Goal: Task Accomplishment & Management: Manage account settings

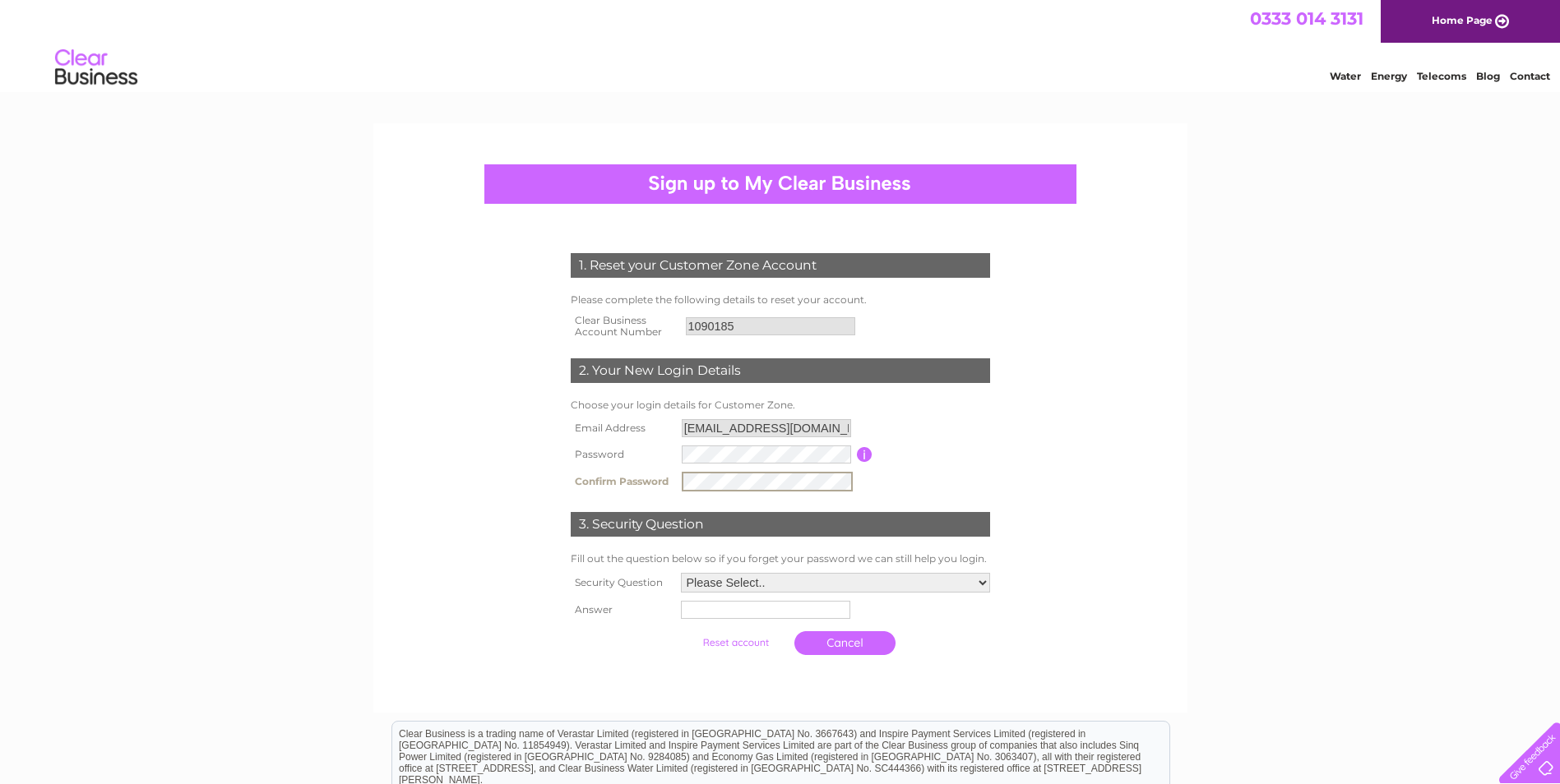
click at [982, 578] on select "Please Select.. In what town or city was your first job? In what town or city d…" at bounding box center [836, 583] width 309 height 20
select select "4"
click at [679, 572] on select "Please Select.. In what town or city was your first job? In what town or city d…" at bounding box center [835, 582] width 311 height 22
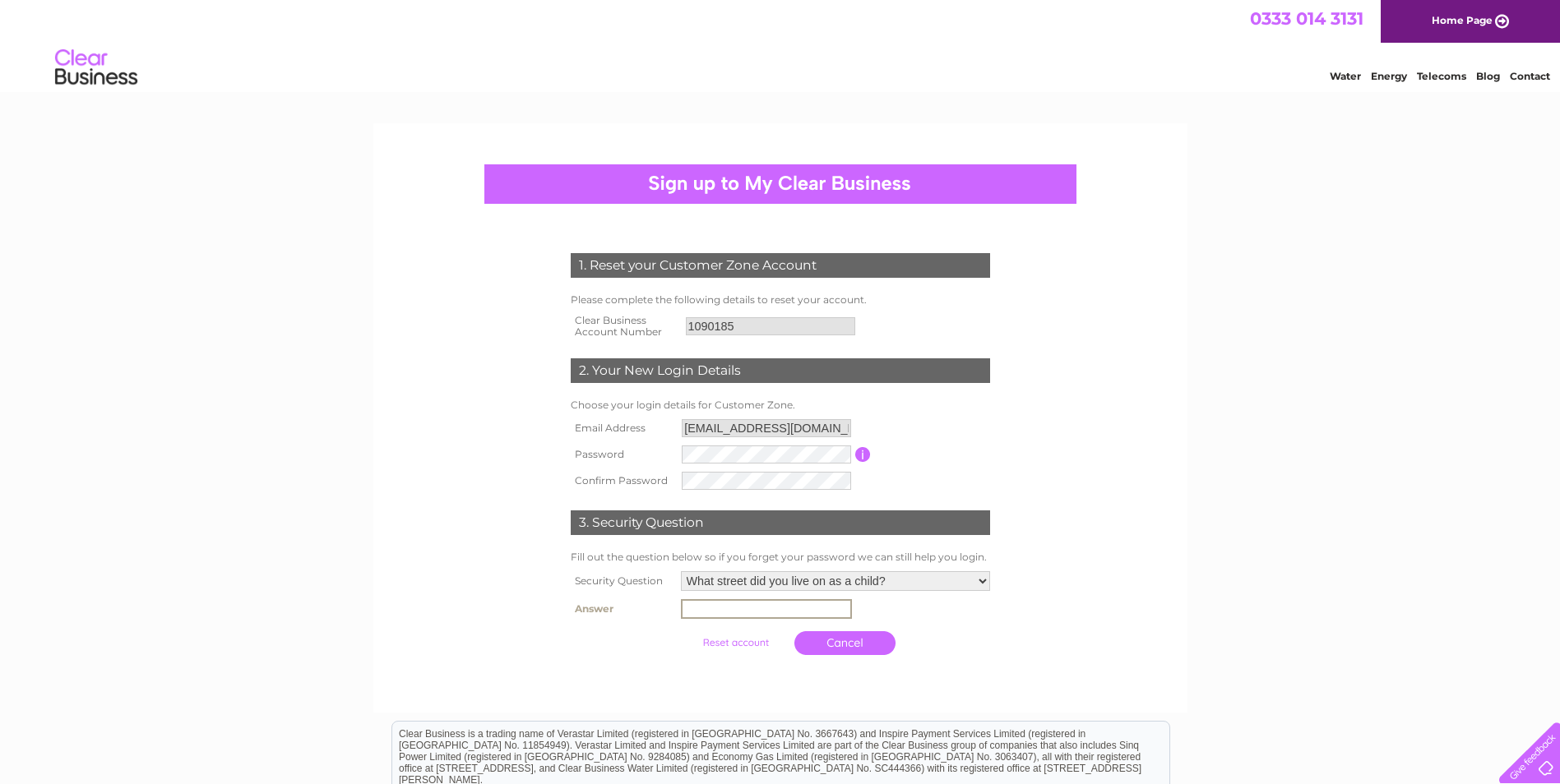
click at [741, 612] on input "text" at bounding box center [767, 609] width 171 height 20
type input "GLAICHBEA"
click at [749, 643] on input "submit" at bounding box center [735, 643] width 102 height 23
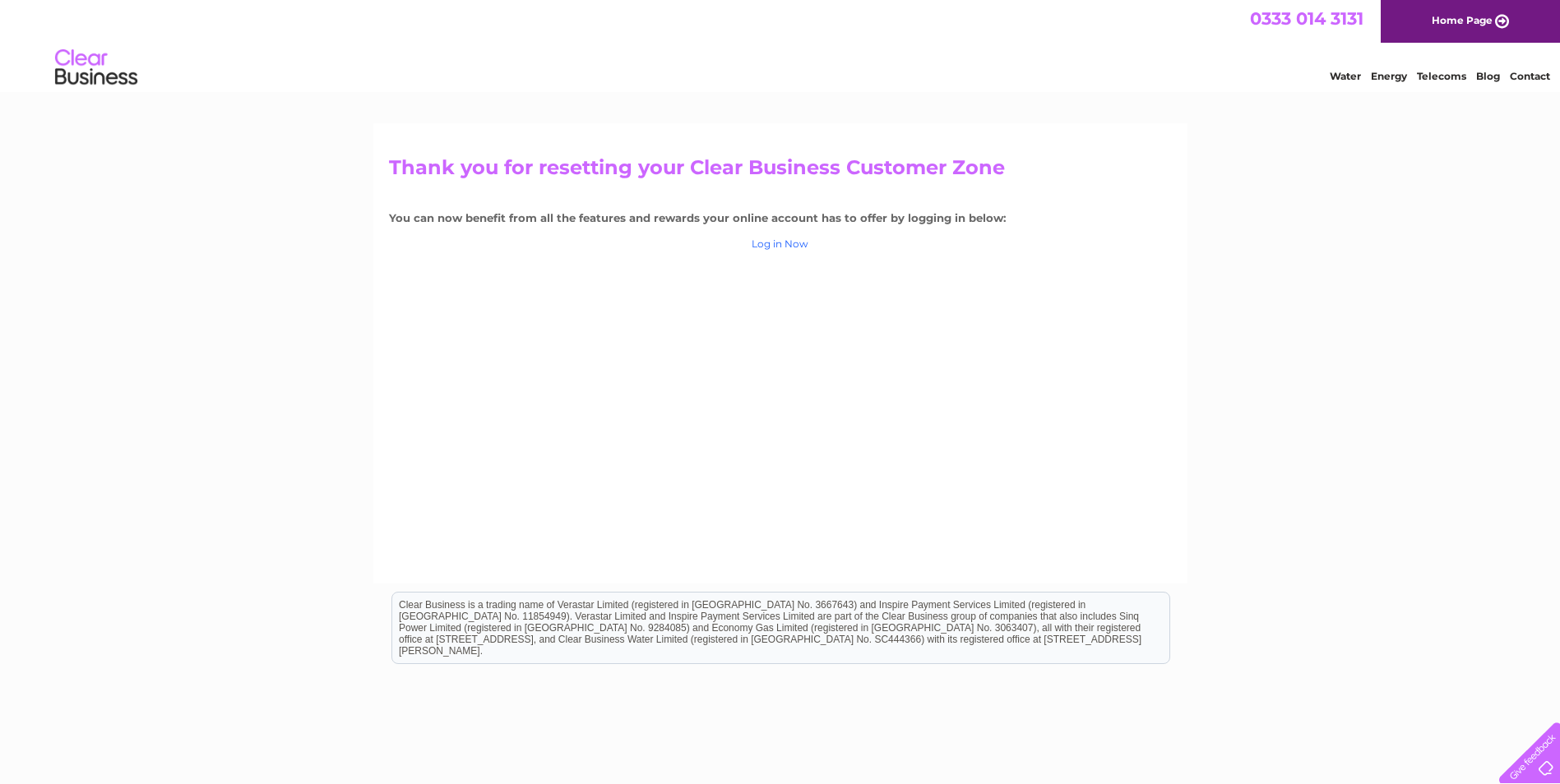
click at [773, 241] on link "Log in Now" at bounding box center [779, 243] width 57 height 13
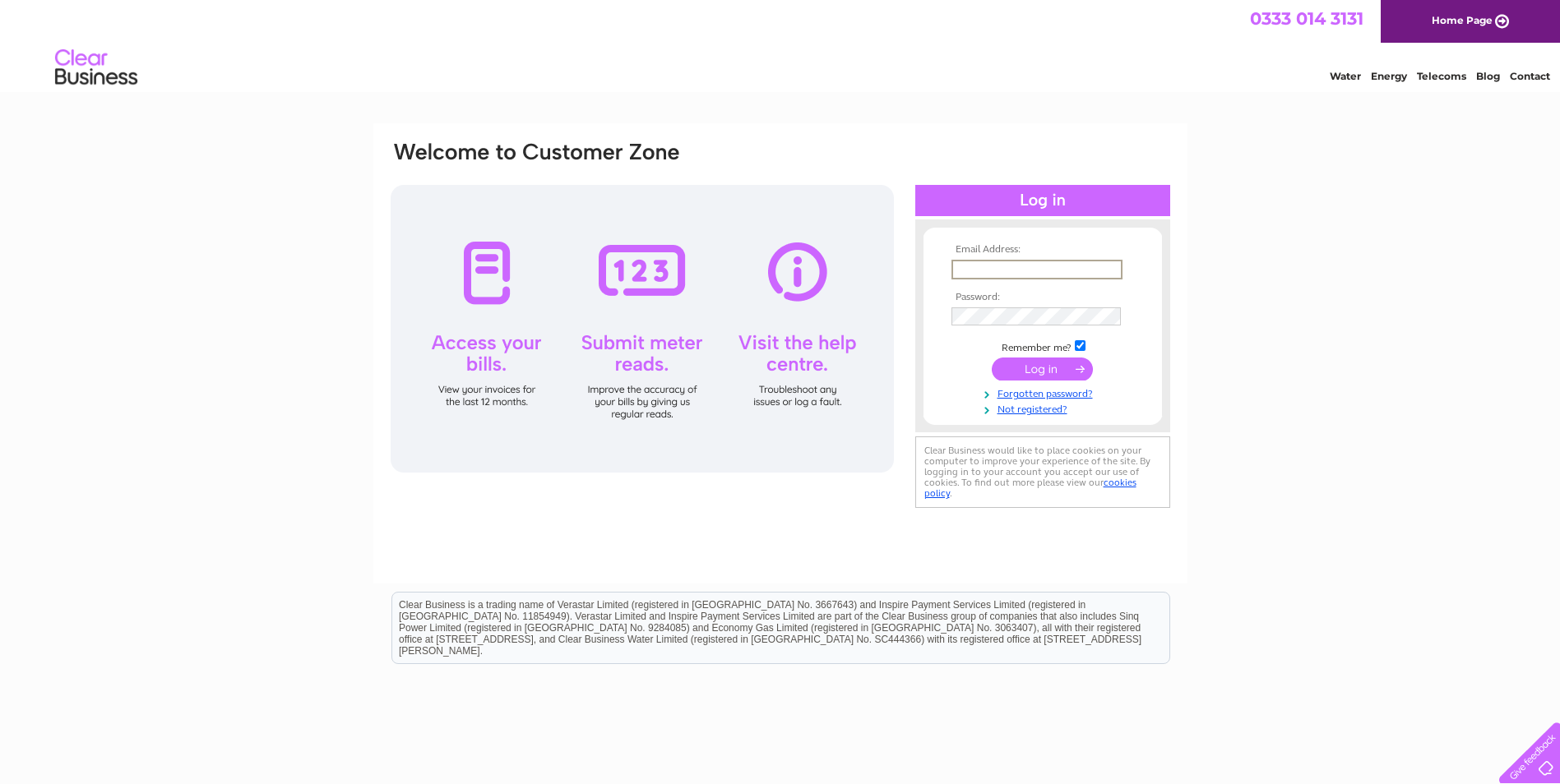
click at [989, 270] on input "text" at bounding box center [1037, 269] width 171 height 20
type input "[EMAIL_ADDRESS][DOMAIN_NAME]"
click at [1052, 364] on input "submit" at bounding box center [1041, 367] width 102 height 23
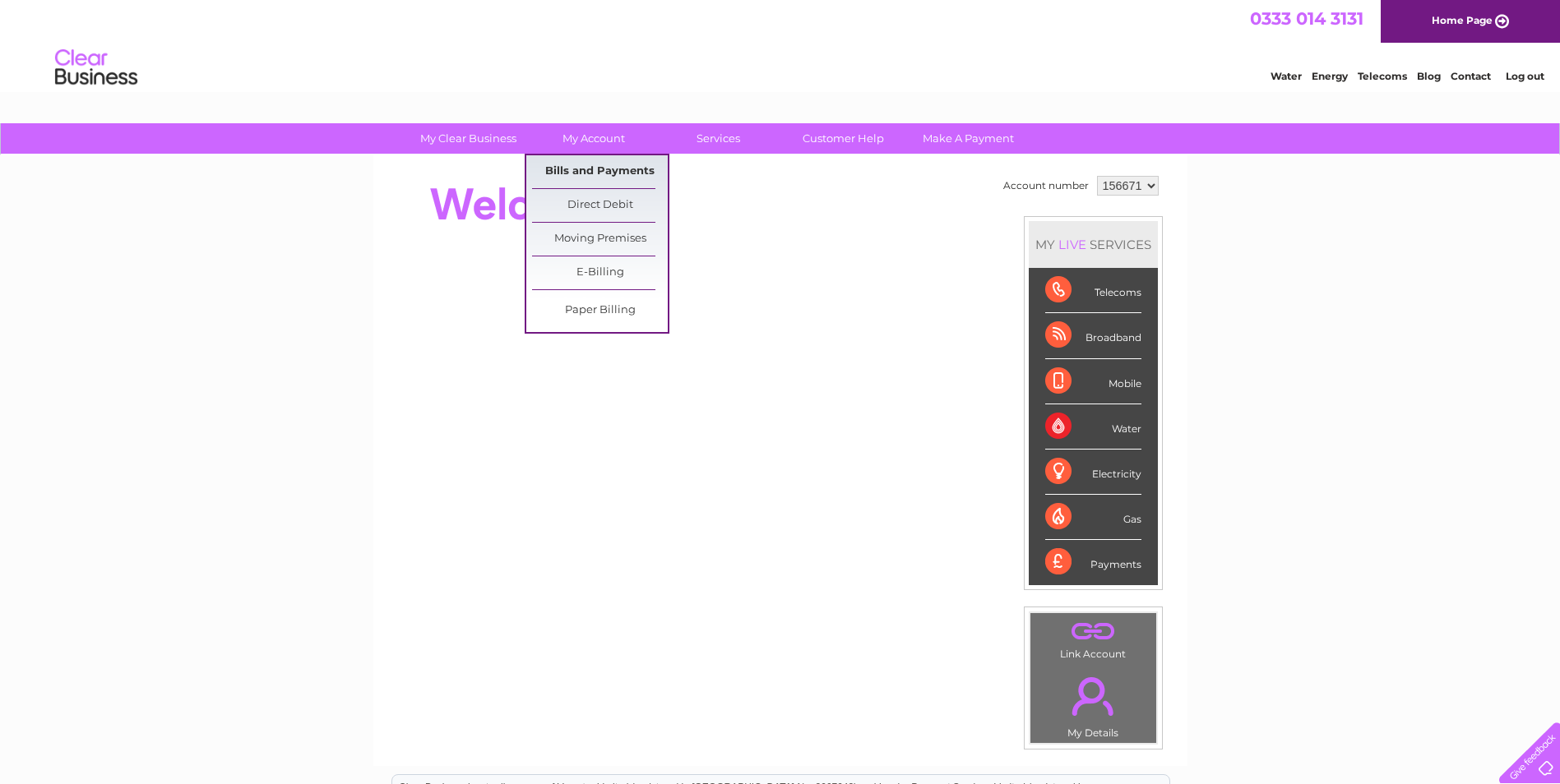
click at [595, 168] on link "Bills and Payments" at bounding box center [599, 172] width 136 height 33
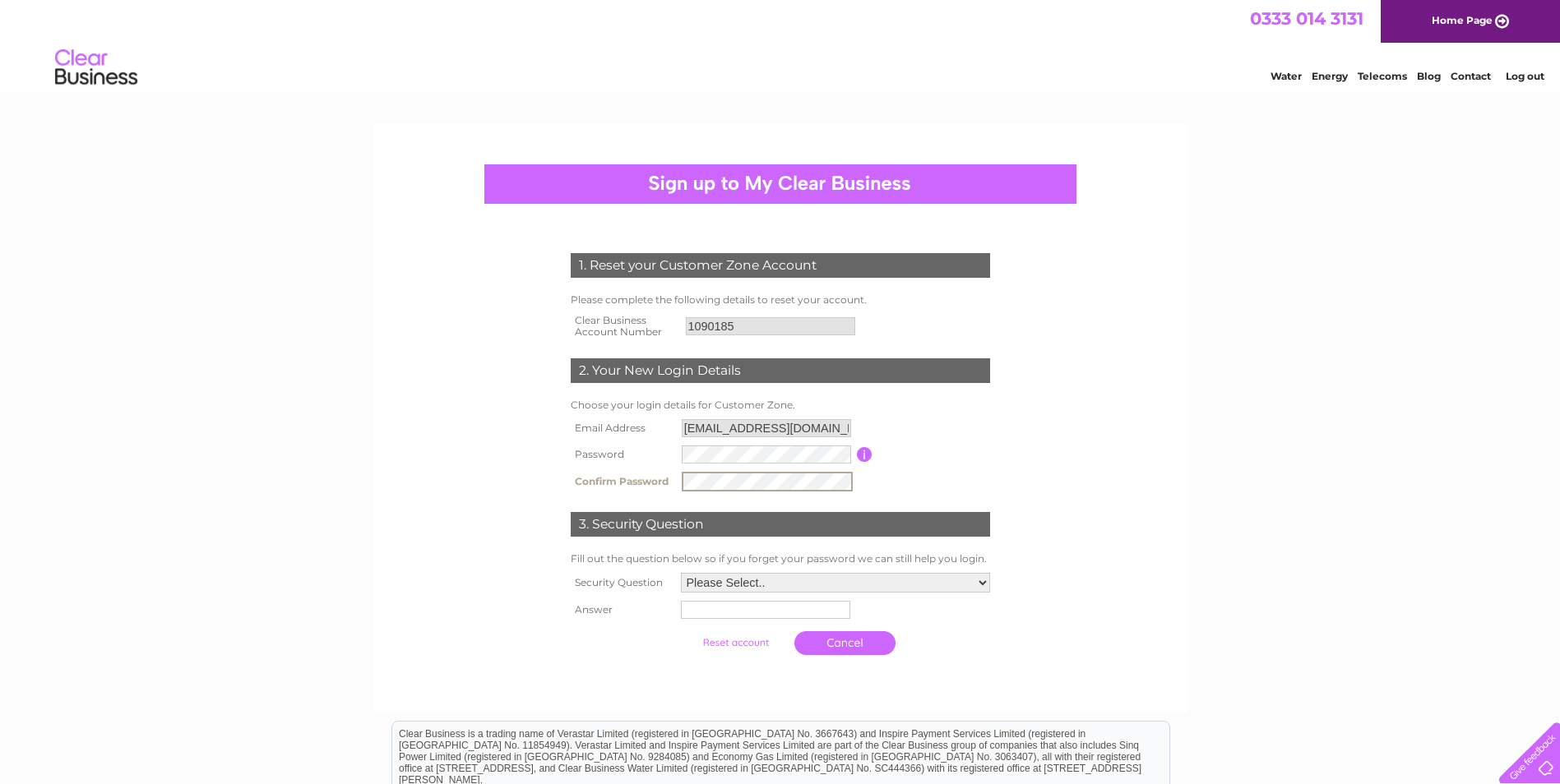
click at [971, 577] on select "Please Select.. In what town or city was your first job? In what town or city d…" at bounding box center [836, 583] width 309 height 20
select select "5"
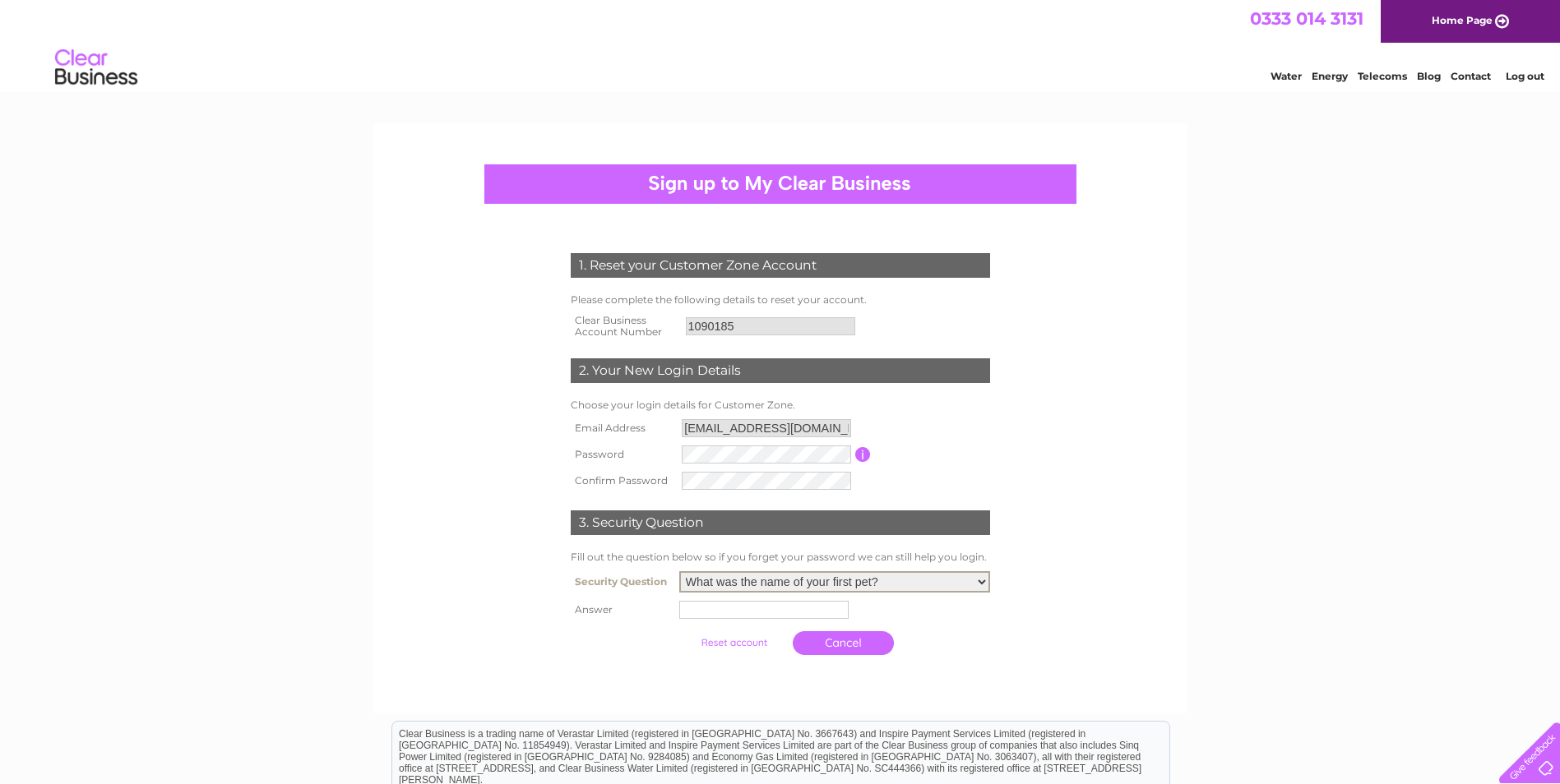
click at [679, 572] on select "Please Select.. In what town or city was your first job? In what town or city d…" at bounding box center [835, 582] width 311 height 22
click at [710, 612] on input "text" at bounding box center [764, 610] width 169 height 18
type input "Dash"
click at [733, 642] on input "submit" at bounding box center [735, 641] width 102 height 23
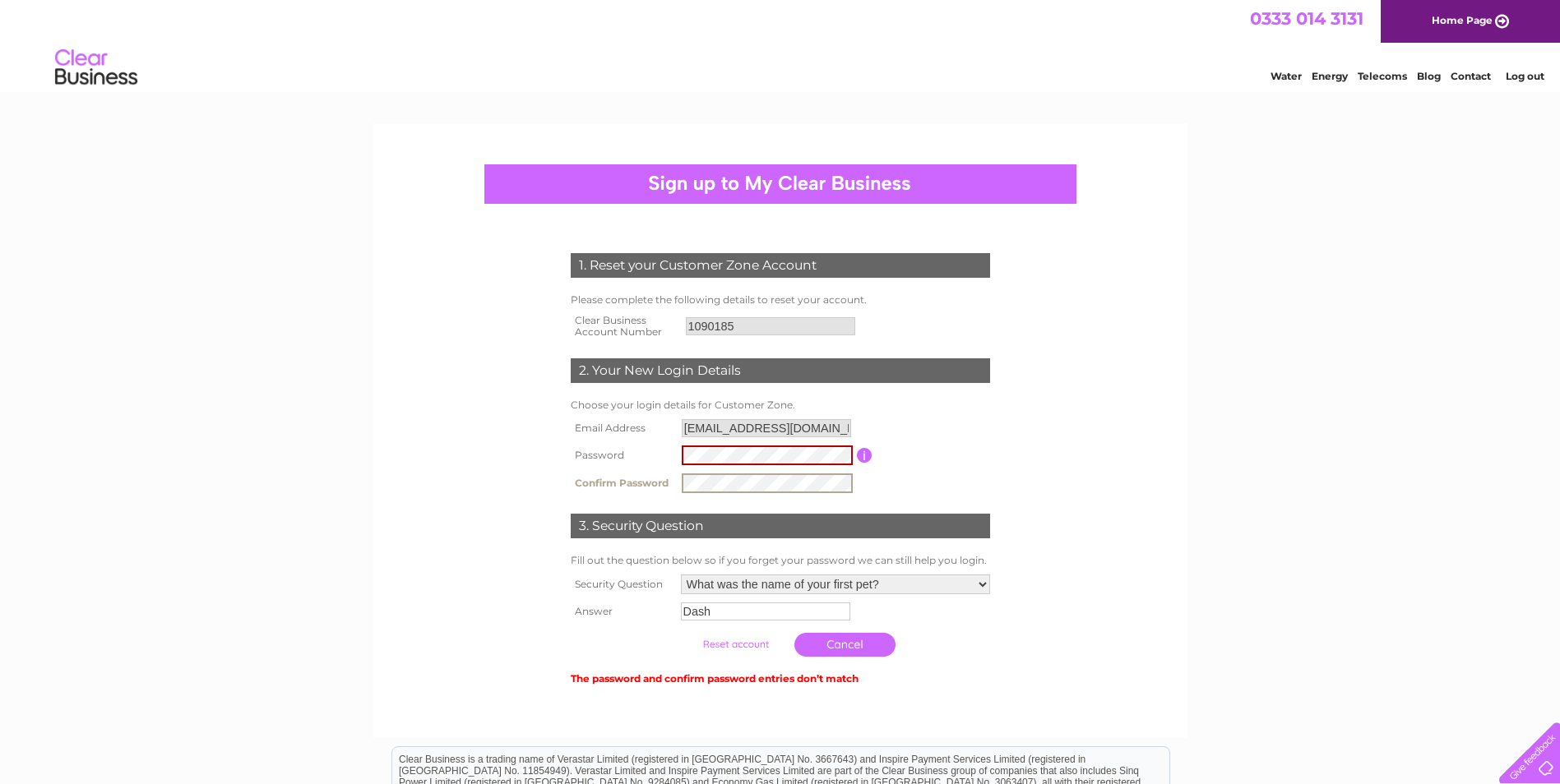
click at [678, 493] on td at bounding box center [767, 482] width 179 height 28
click at [749, 644] on input "submit" at bounding box center [735, 645] width 102 height 23
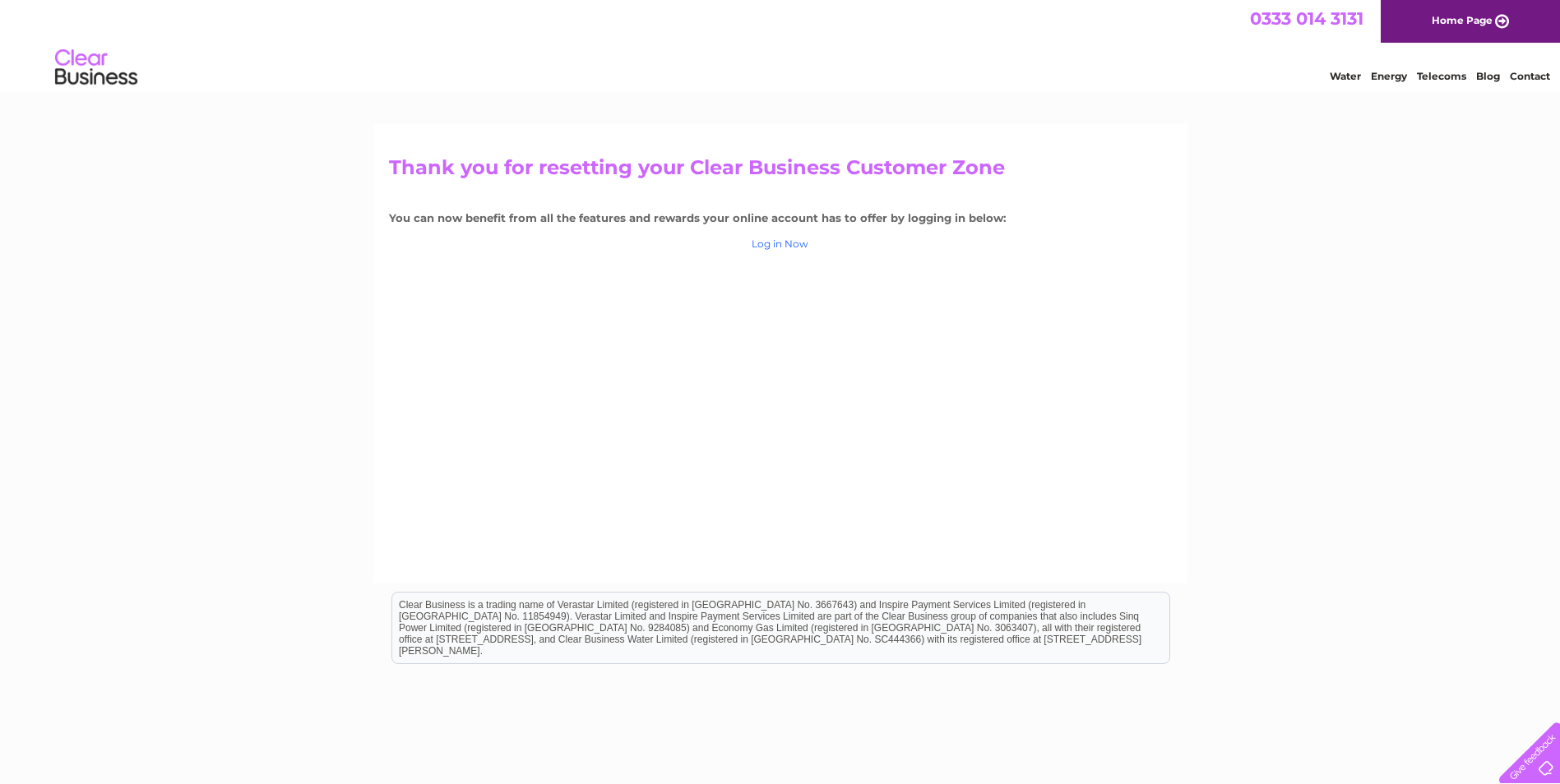
click at [771, 242] on link "Log in Now" at bounding box center [779, 243] width 57 height 13
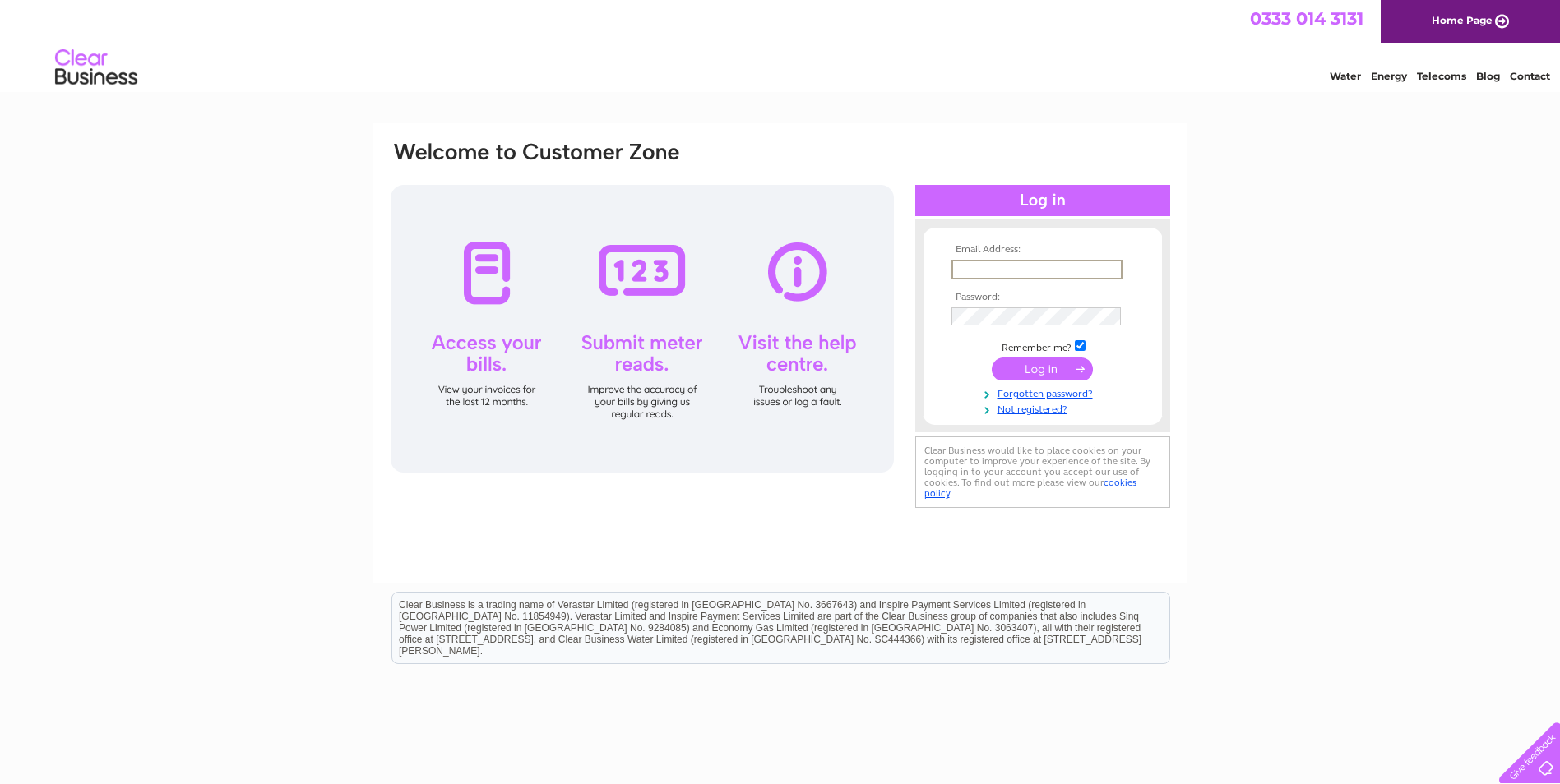
click at [1017, 269] on input "text" at bounding box center [1037, 269] width 171 height 20
type input "veronicajtervet3@btconnect.com"
click at [1080, 337] on td "Remember me?" at bounding box center [1042, 344] width 191 height 16
click at [1080, 339] on input "checkbox" at bounding box center [1080, 344] width 11 height 11
click at [1077, 344] on input "checkbox" at bounding box center [1080, 344] width 11 height 11
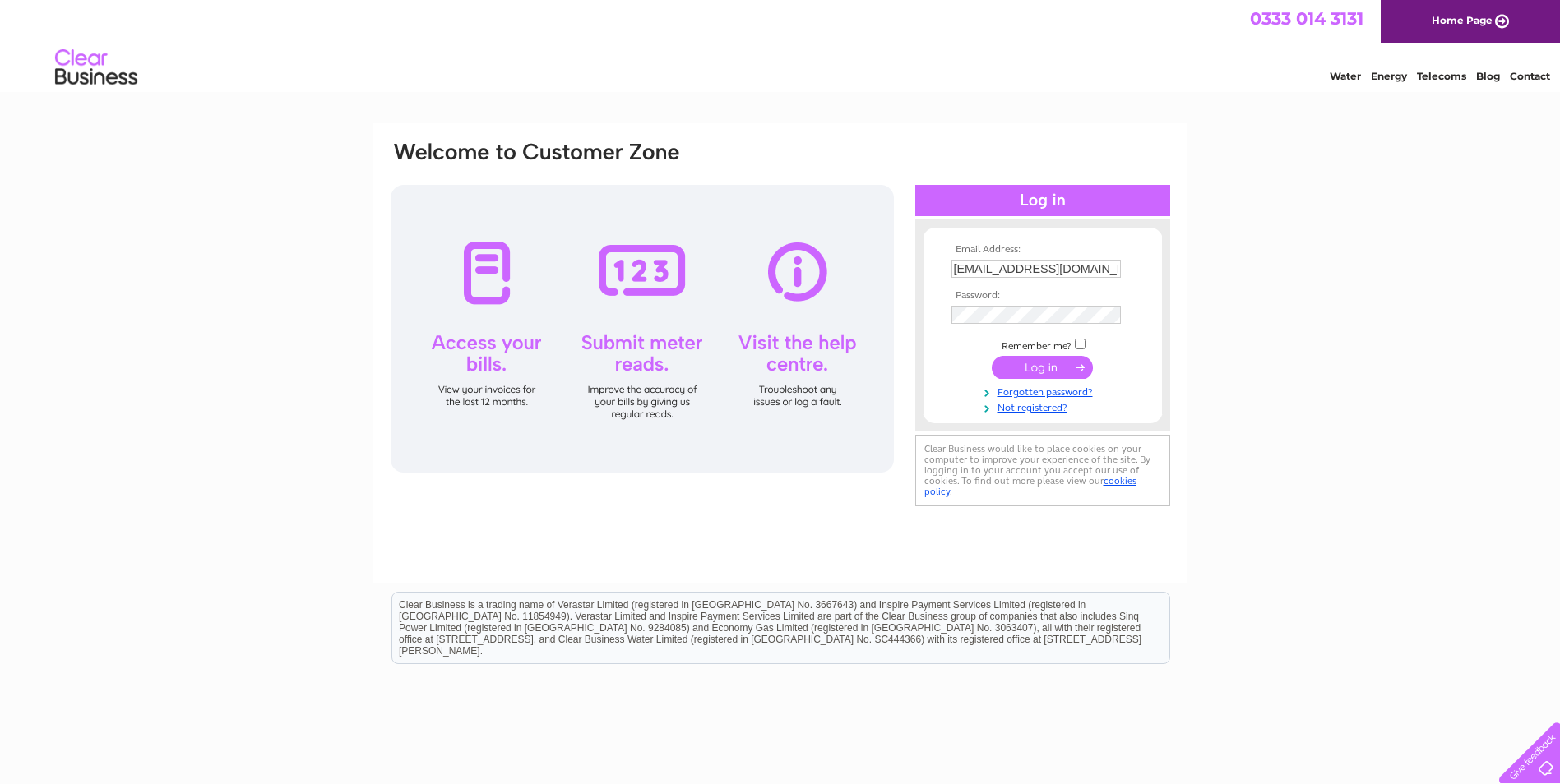
checkbox input "true"
click at [1059, 363] on input "submit" at bounding box center [1041, 367] width 102 height 23
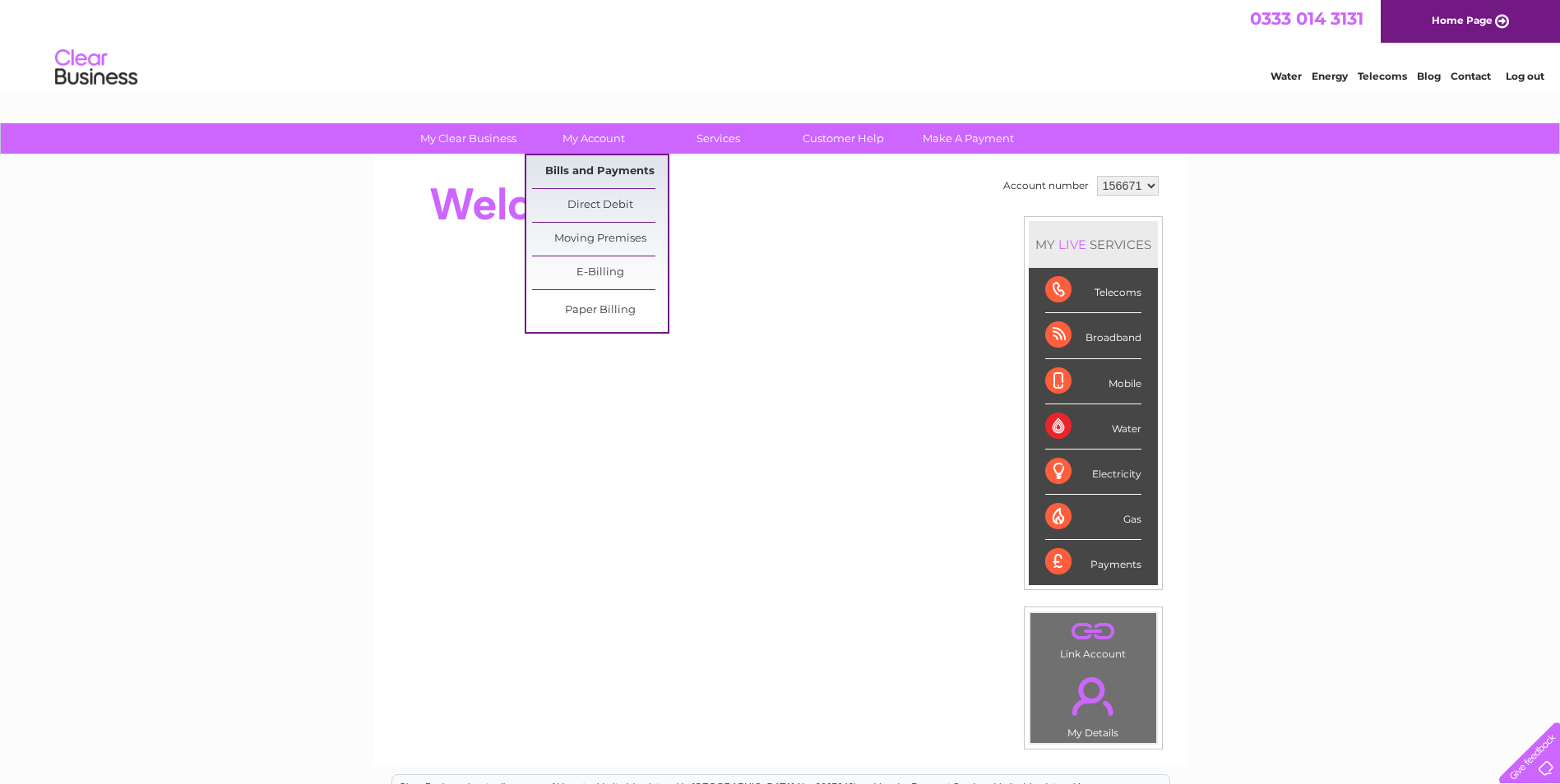
click at [601, 162] on link "Bills and Payments" at bounding box center [599, 172] width 136 height 33
